Goal: Check status: Check status

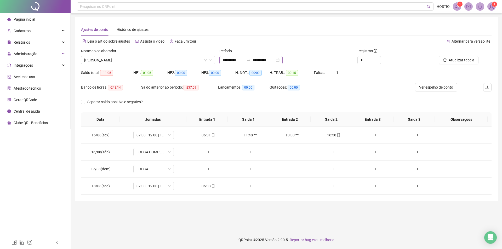
click at [251, 61] on icon "swap-right" at bounding box center [249, 60] width 4 height 4
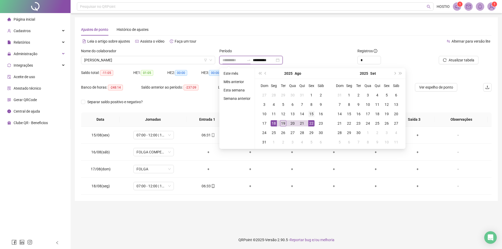
type input "**********"
click at [311, 116] on div "15" at bounding box center [311, 114] width 6 height 6
type input "**********"
click at [287, 123] on td "19" at bounding box center [282, 123] width 9 height 9
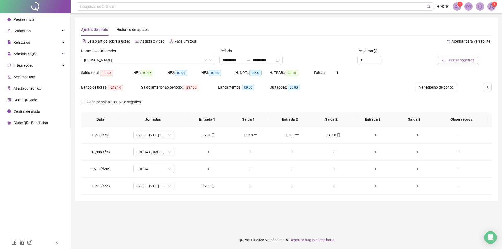
click at [453, 59] on span "Buscar registros" at bounding box center [461, 60] width 27 height 6
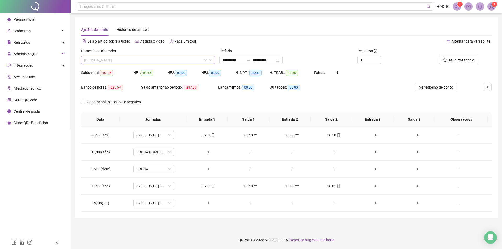
click at [132, 58] on span "[PERSON_NAME]" at bounding box center [148, 60] width 128 height 8
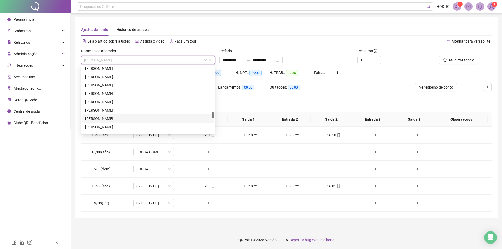
scroll to position [505, 0]
click at [129, 106] on div "[PERSON_NAME]" at bounding box center [148, 109] width 126 height 6
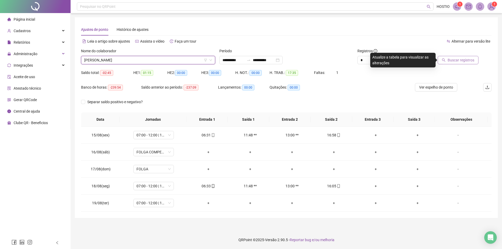
click at [468, 59] on span "Buscar registros" at bounding box center [461, 60] width 27 height 6
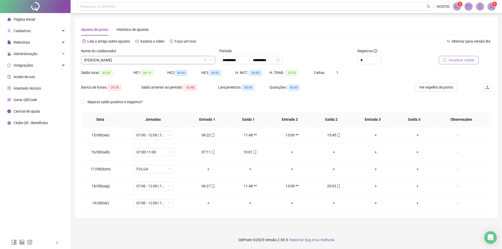
click at [127, 61] on span "[PERSON_NAME]" at bounding box center [148, 60] width 128 height 8
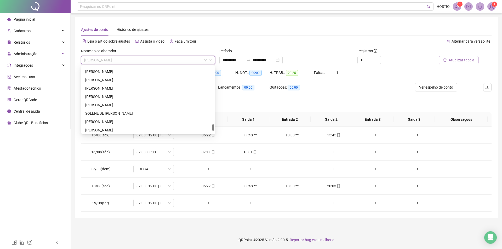
scroll to position [636, 0]
click at [126, 130] on div "WALDECI [PERSON_NAME]" at bounding box center [148, 129] width 126 height 6
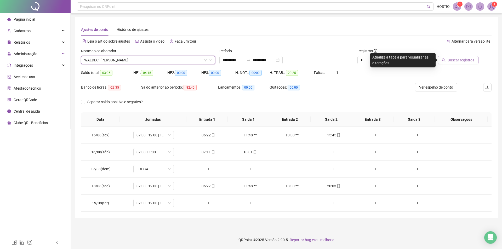
click at [451, 60] on span "Buscar registros" at bounding box center [461, 60] width 27 height 6
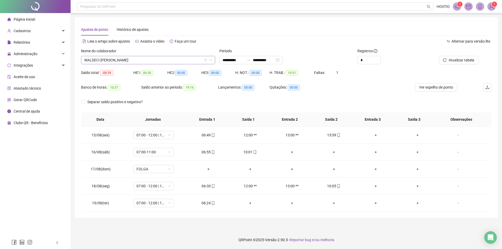
click at [135, 61] on span "WALDECI [PERSON_NAME]" at bounding box center [148, 60] width 128 height 8
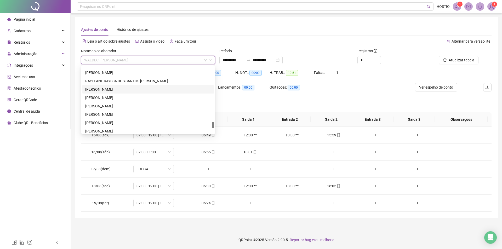
scroll to position [531, 0]
click at [130, 82] on div "[PERSON_NAME]" at bounding box center [148, 83] width 126 height 6
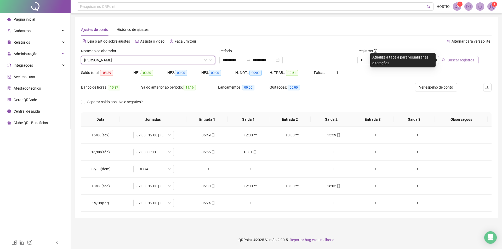
click at [457, 60] on span "Buscar registros" at bounding box center [461, 60] width 27 height 6
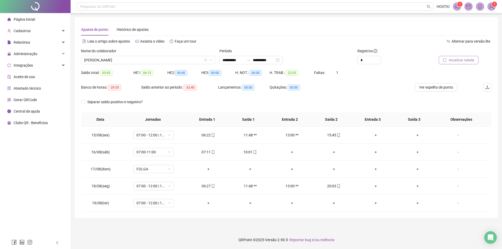
click at [451, 59] on span "Atualizar tabela" at bounding box center [462, 60] width 26 height 6
click at [451, 60] on span "Atualizar tabela" at bounding box center [462, 60] width 26 height 6
click at [454, 62] on span "Atualizar tabela" at bounding box center [462, 60] width 26 height 6
click at [141, 58] on span "[PERSON_NAME]" at bounding box center [148, 60] width 128 height 8
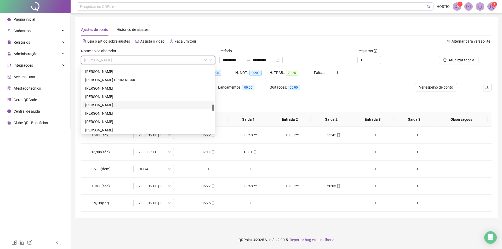
scroll to position [374, 0]
click at [125, 87] on div "[PERSON_NAME]" at bounding box center [148, 90] width 126 height 6
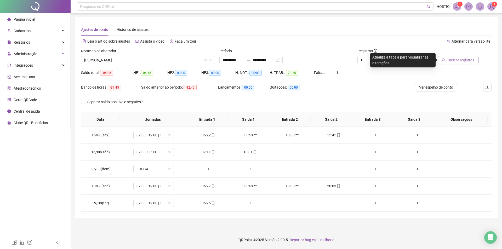
click at [447, 59] on button "Buscar registros" at bounding box center [458, 60] width 41 height 8
